Goal: Task Accomplishment & Management: Manage account settings

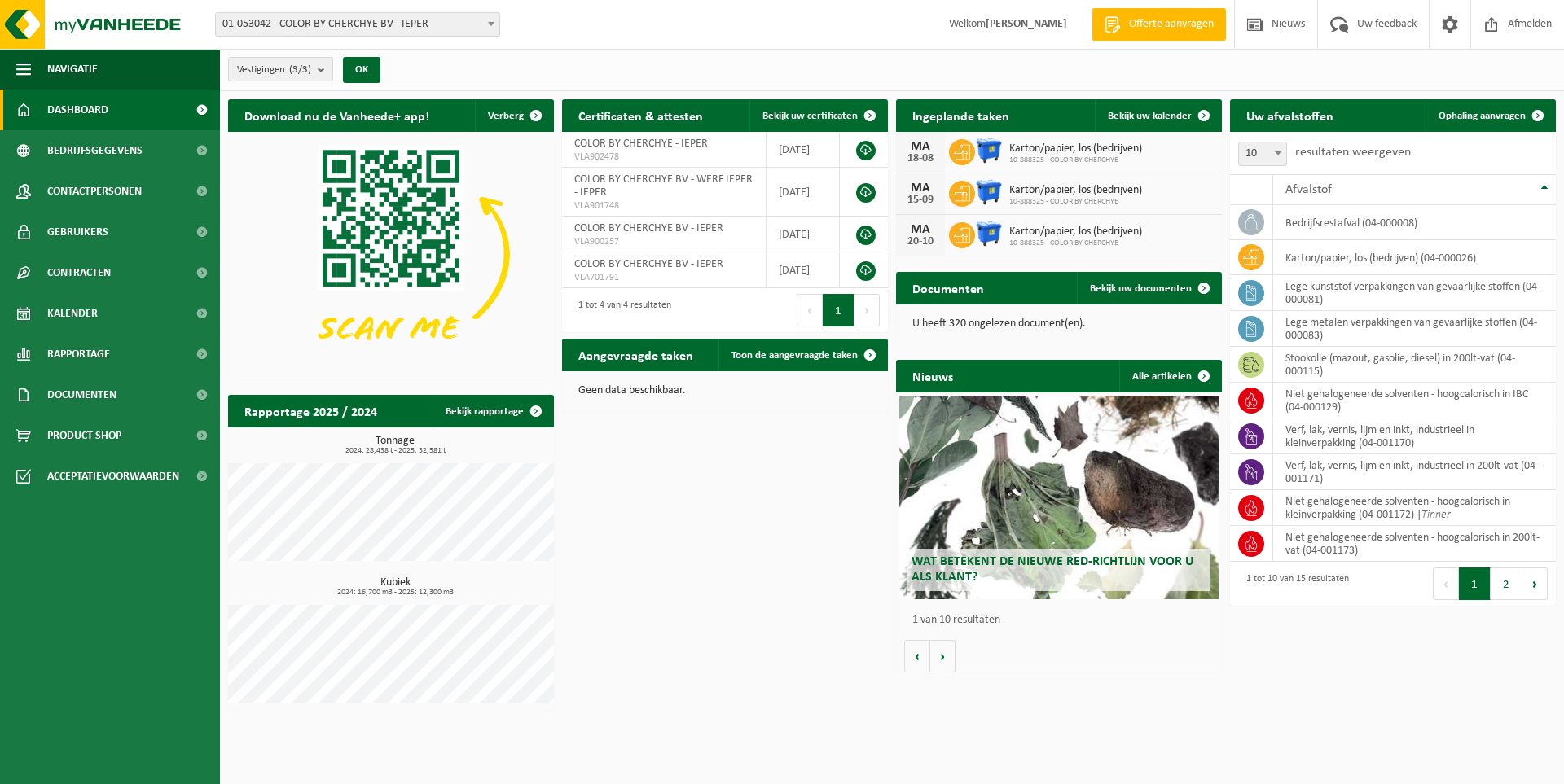
click at [1100, 147] on span "Karton/papier, los (bedrijven)" at bounding box center [1075, 148] width 133 height 13
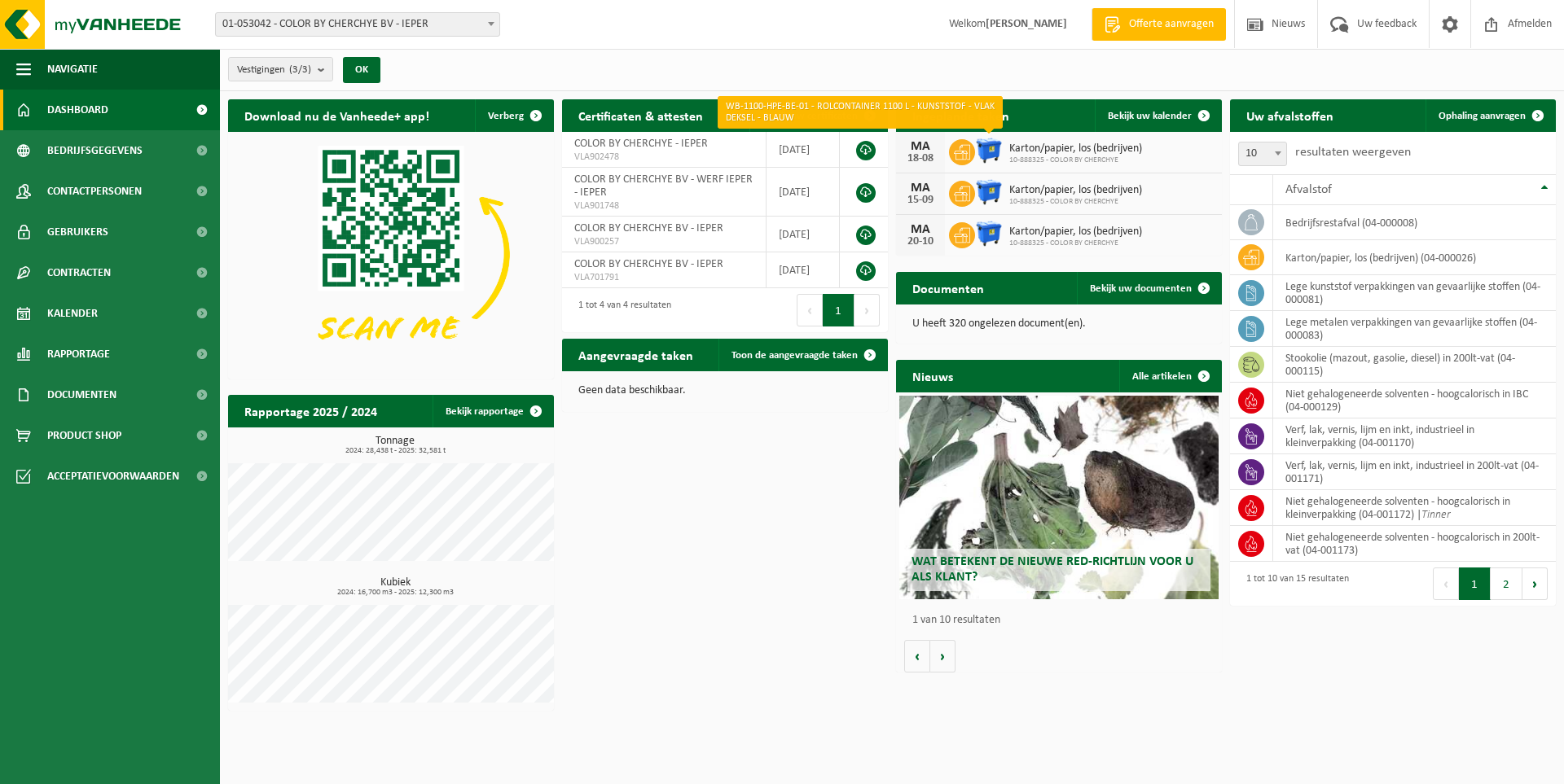
click at [997, 150] on img at bounding box center [989, 150] width 28 height 28
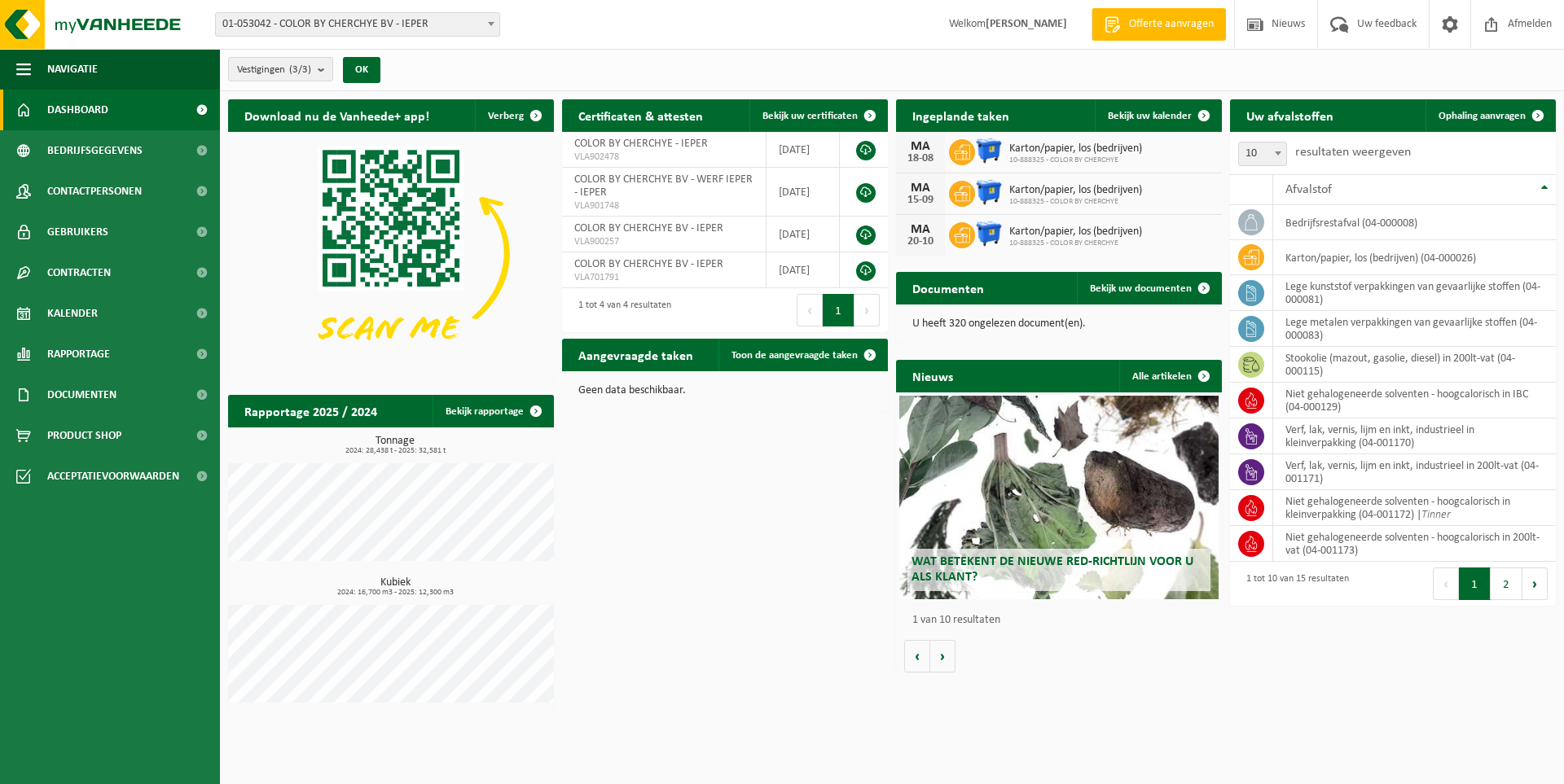
click at [1049, 156] on span "10-888325 - COLOR BY CHERCHYE" at bounding box center [1075, 161] width 133 height 10
click at [927, 153] on div "18-08" at bounding box center [921, 159] width 33 height 12
click at [973, 150] on span at bounding box center [962, 152] width 26 height 26
click at [968, 151] on icon at bounding box center [962, 152] width 16 height 16
click at [1081, 153] on span "Karton/papier, los (bedrijven)" at bounding box center [1075, 148] width 133 height 13
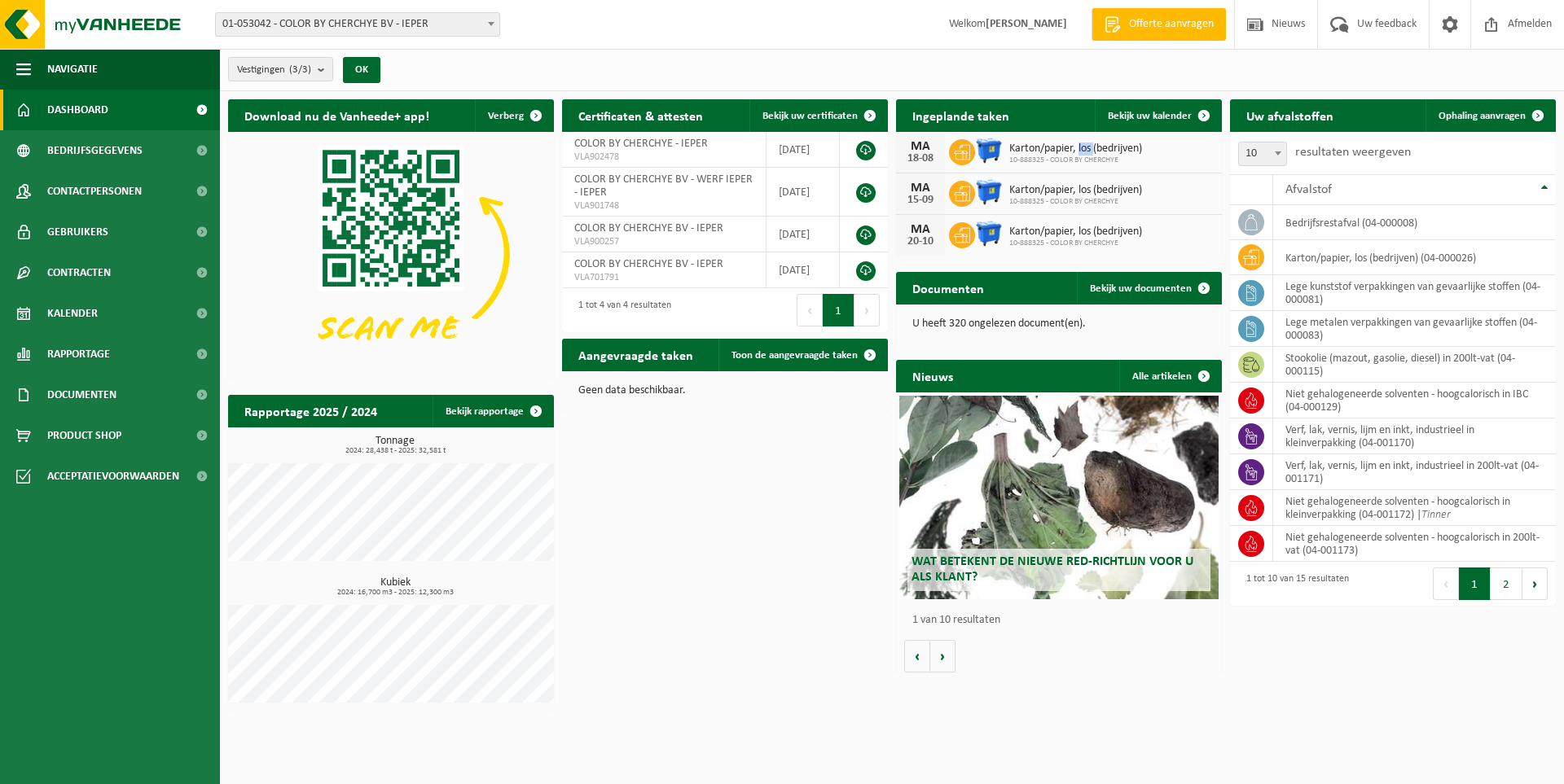
click at [1081, 153] on span "Karton/papier, los (bedrijven)" at bounding box center [1075, 148] width 133 height 13
click at [1143, 147] on span "Karton/papier, los (bedrijven)" at bounding box center [1075, 148] width 133 height 13
click at [1174, 116] on span "Bekijk uw kalender" at bounding box center [1150, 115] width 84 height 11
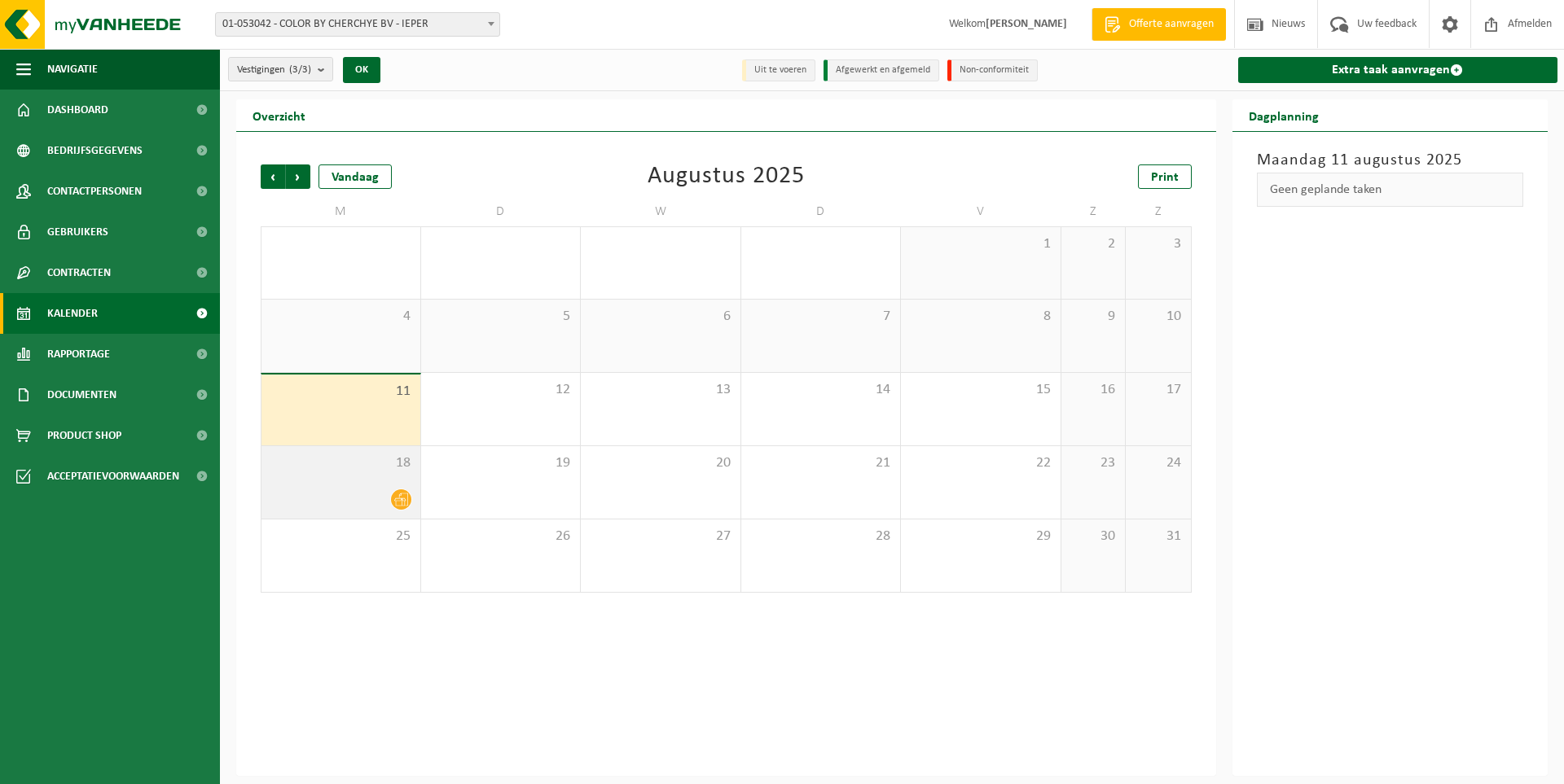
click at [353, 477] on div "18" at bounding box center [341, 482] width 159 height 73
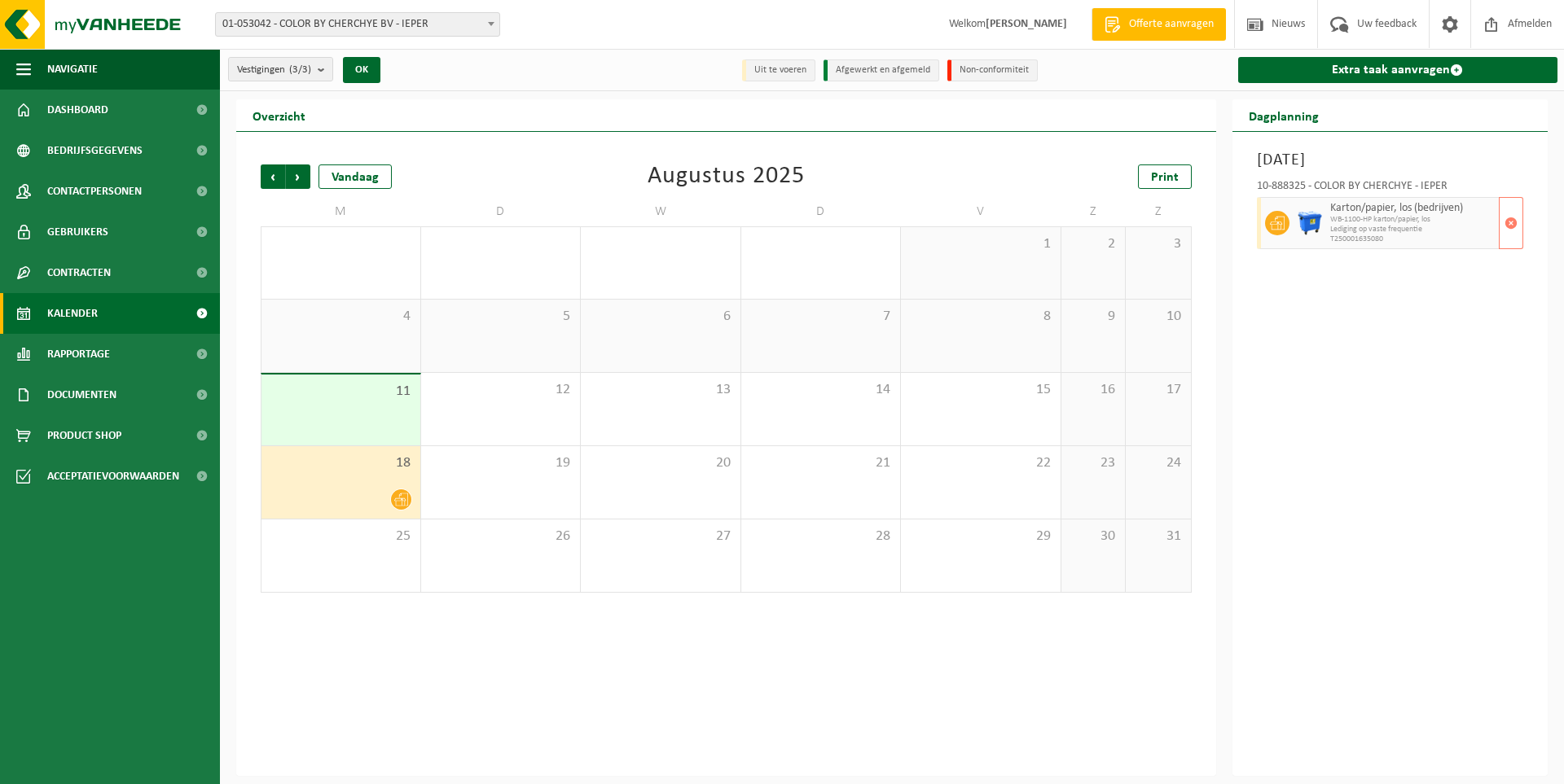
click at [1403, 228] on span "Lediging op vaste frequentie" at bounding box center [1413, 229] width 166 height 10
click at [1392, 218] on span "WB-1100-HP karton/papier, los" at bounding box center [1413, 220] width 166 height 10
click at [1452, 226] on span "Lediging op vaste frequentie" at bounding box center [1413, 229] width 166 height 10
click at [387, 490] on div at bounding box center [340, 499] width 142 height 22
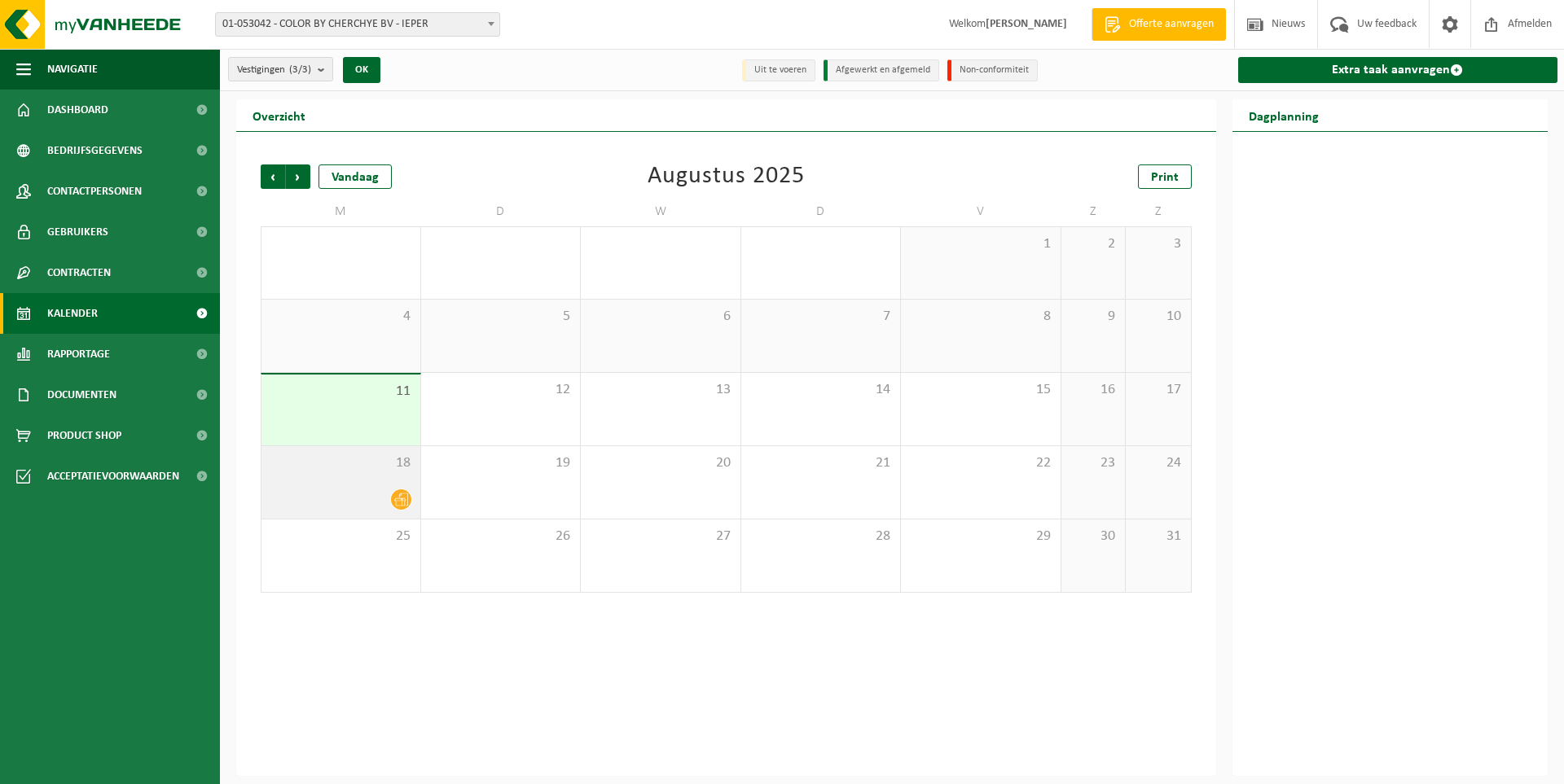
drag, startPoint x: 387, startPoint y: 490, endPoint x: 330, endPoint y: 497, distance: 57.4
click at [330, 497] on div at bounding box center [340, 499] width 142 height 22
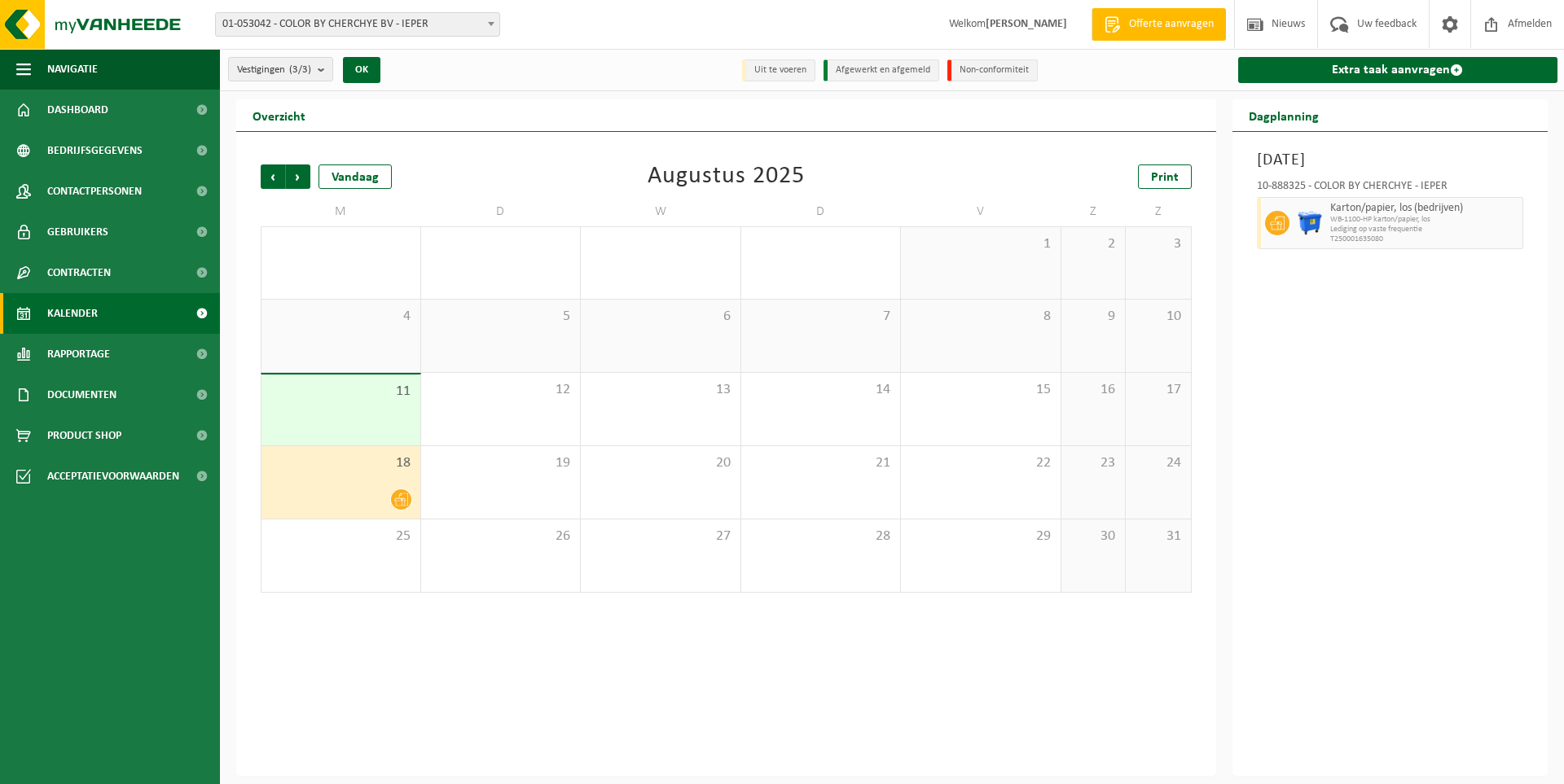
click at [370, 494] on div at bounding box center [340, 499] width 142 height 22
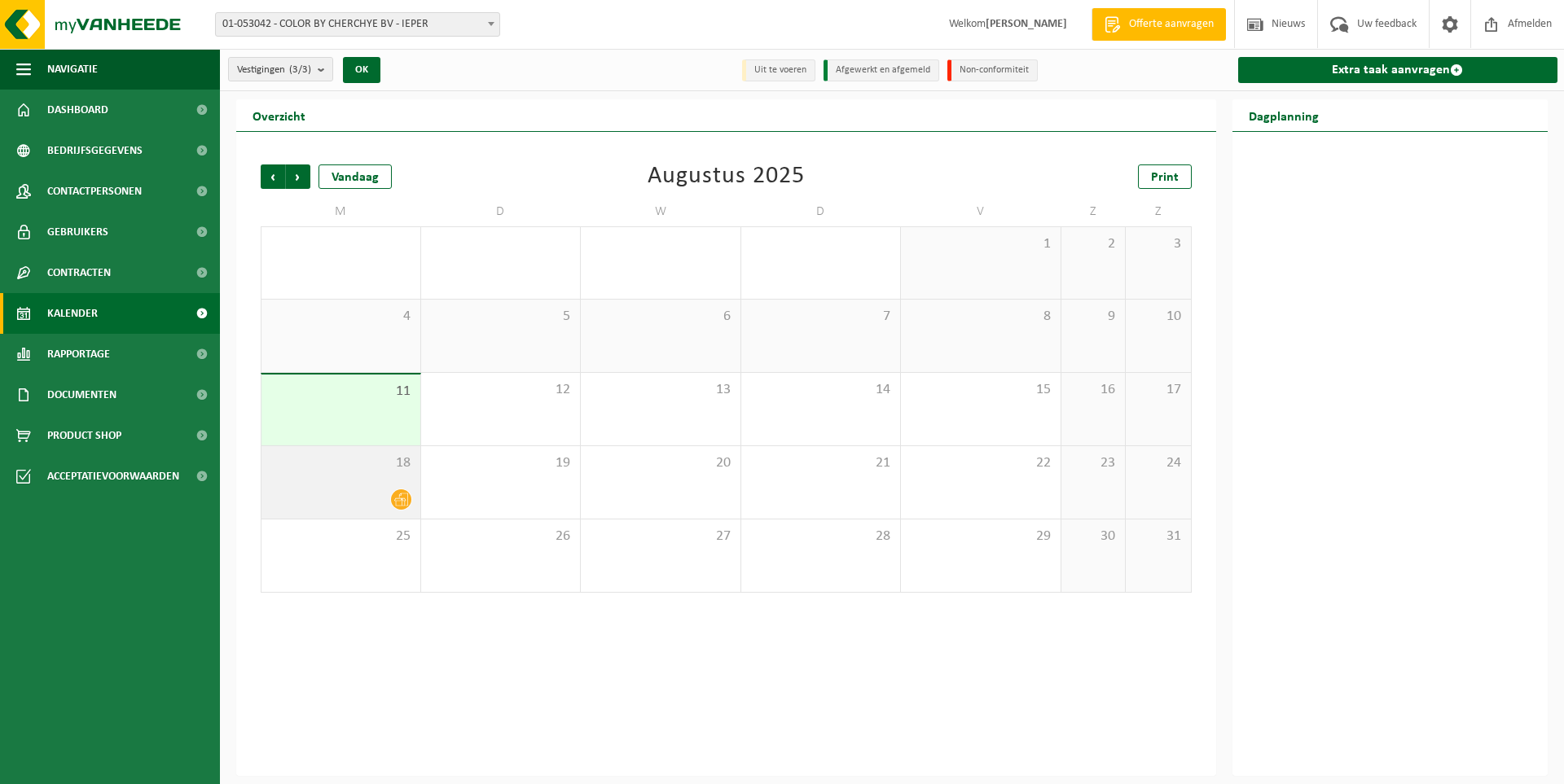
click at [383, 482] on div "18" at bounding box center [341, 482] width 159 height 73
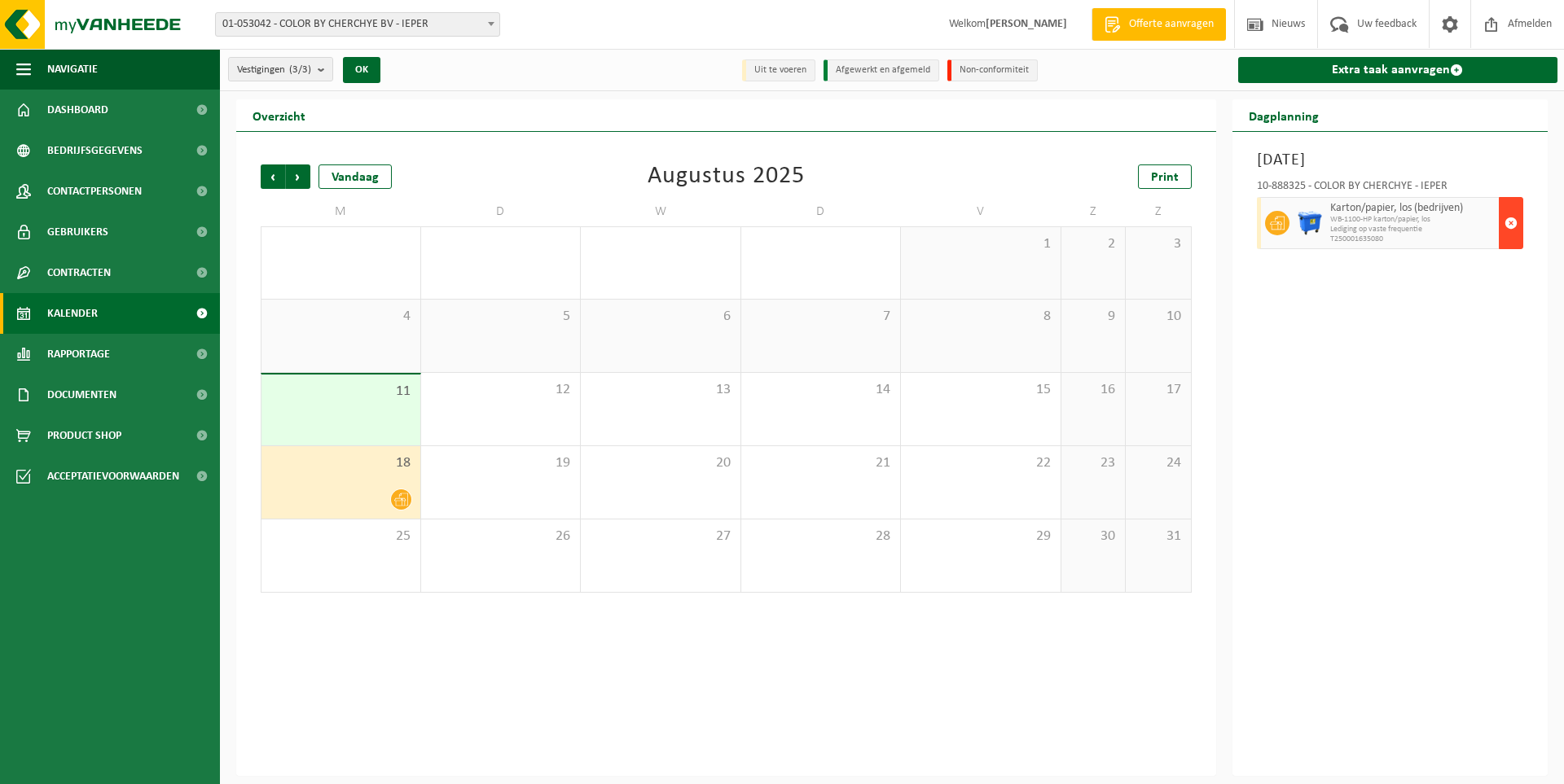
click at [1511, 224] on span "button" at bounding box center [1511, 224] width 13 height 33
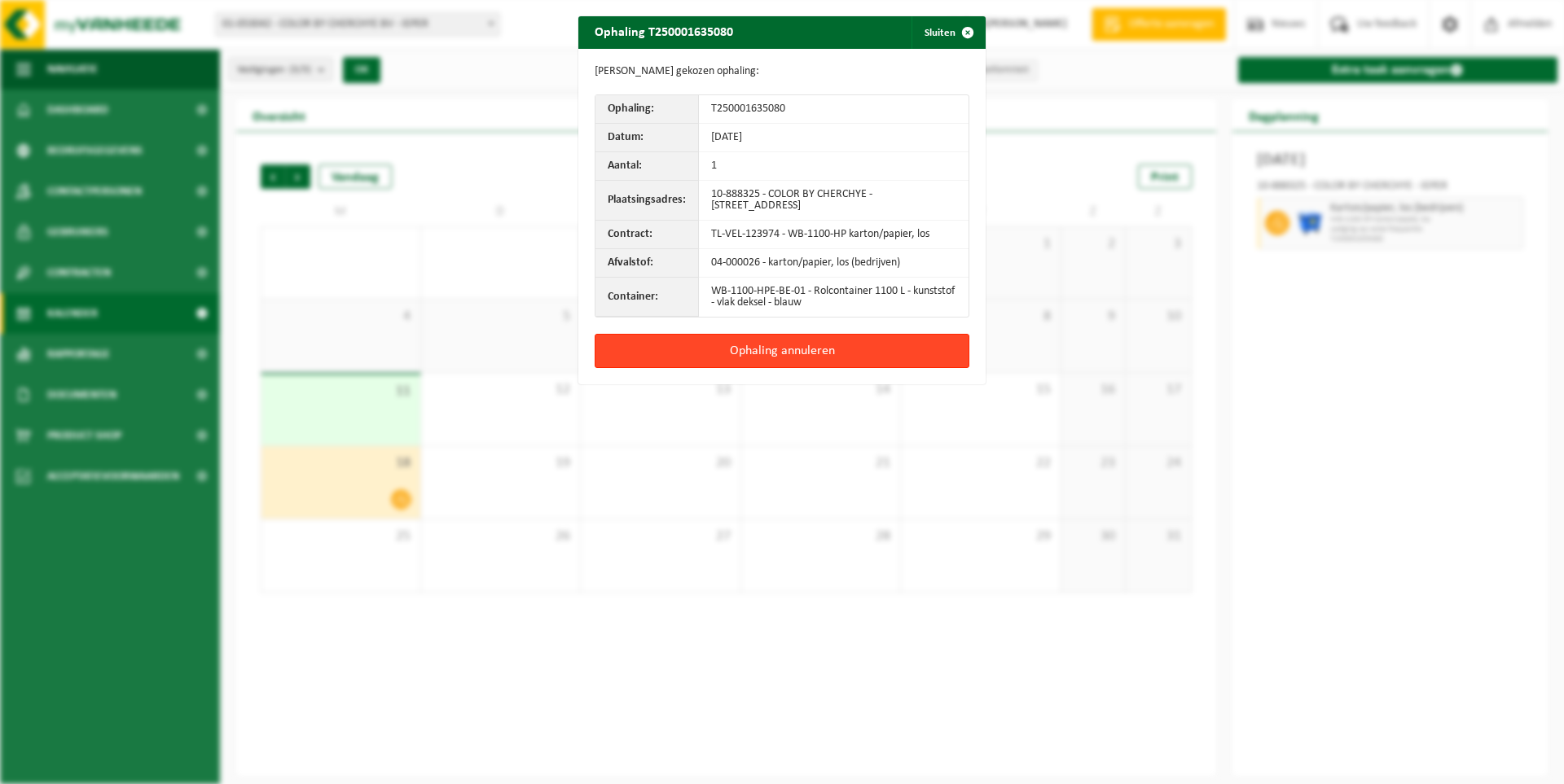
click at [803, 352] on button "Ophaling annuleren" at bounding box center [782, 350] width 375 height 34
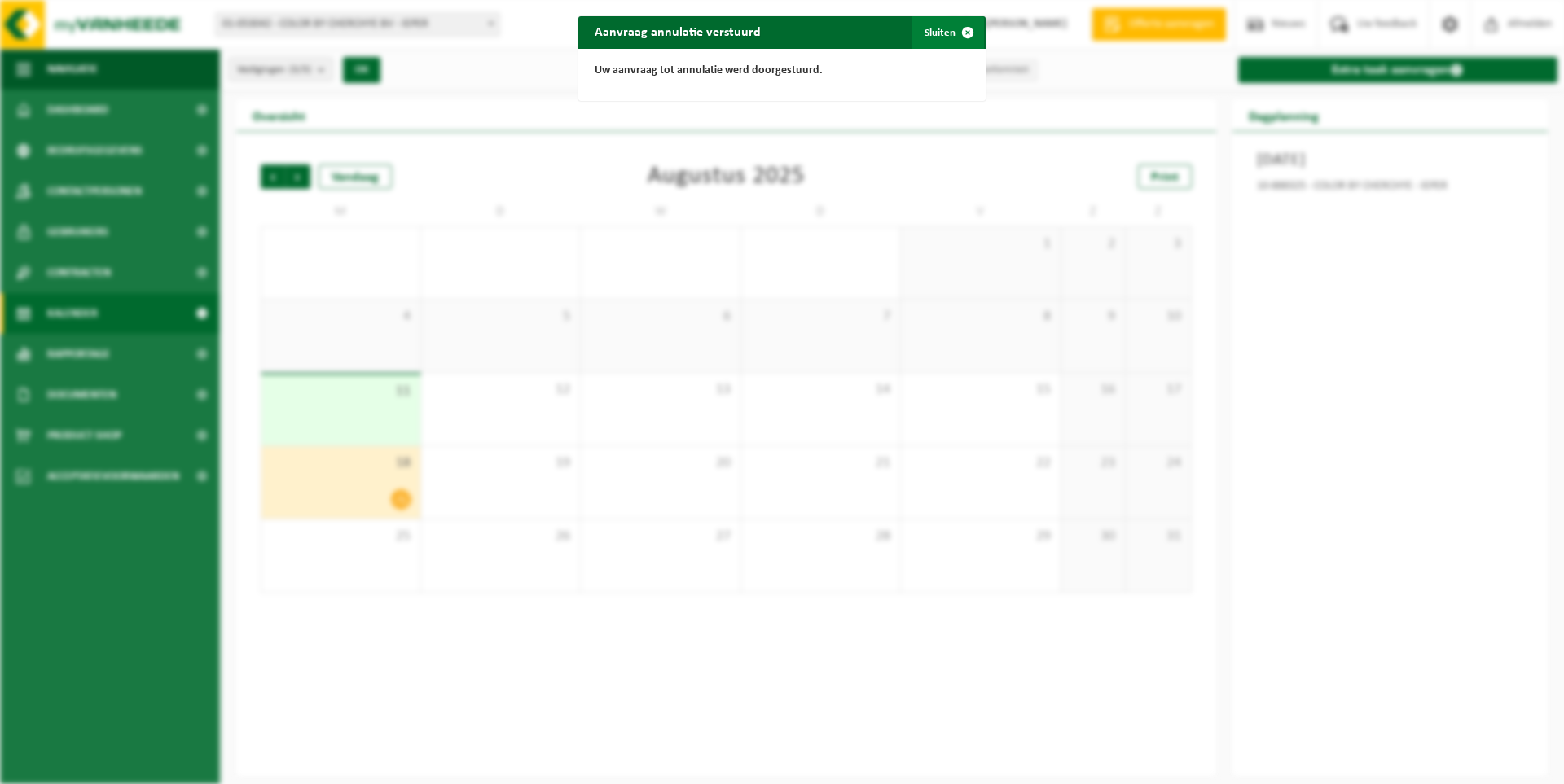
click at [964, 33] on span "button" at bounding box center [968, 33] width 33 height 33
